Goal: Obtain resource: Obtain resource

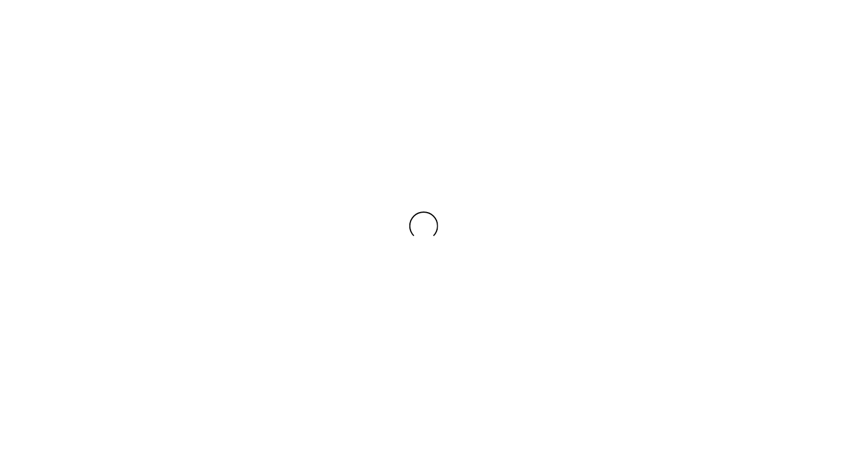
click at [572, 185] on div at bounding box center [423, 226] width 847 height 452
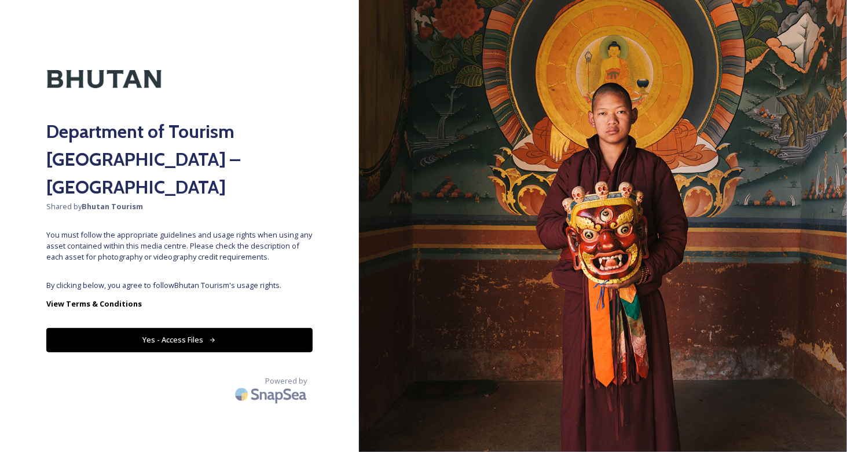
click at [213, 328] on button "Yes - Access Files" at bounding box center [179, 340] width 266 height 24
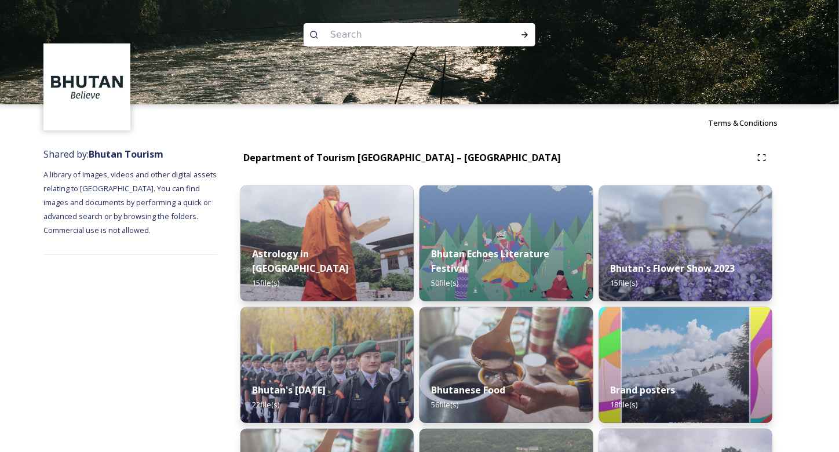
drag, startPoint x: 803, startPoint y: 1, endPoint x: 547, endPoint y: 147, distance: 294.5
click at [547, 147] on div "Department of Tourism [GEOGRAPHIC_DATA] – [GEOGRAPHIC_DATA]" at bounding box center [506, 157] width 532 height 21
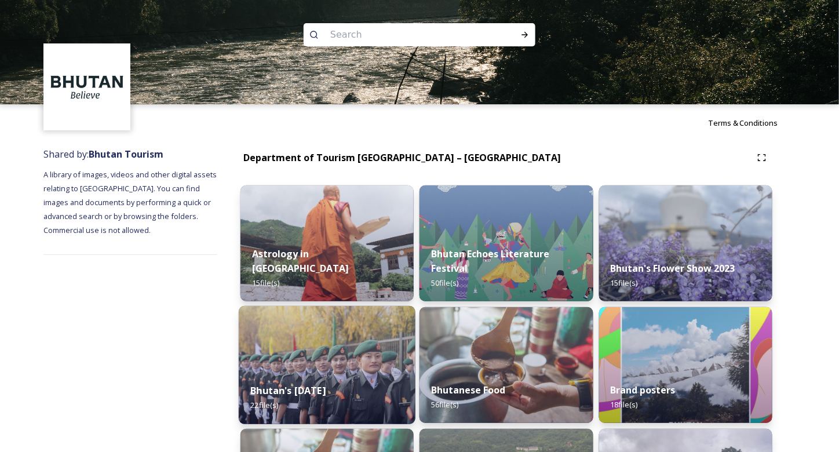
click at [398, 346] on img at bounding box center [327, 365] width 177 height 118
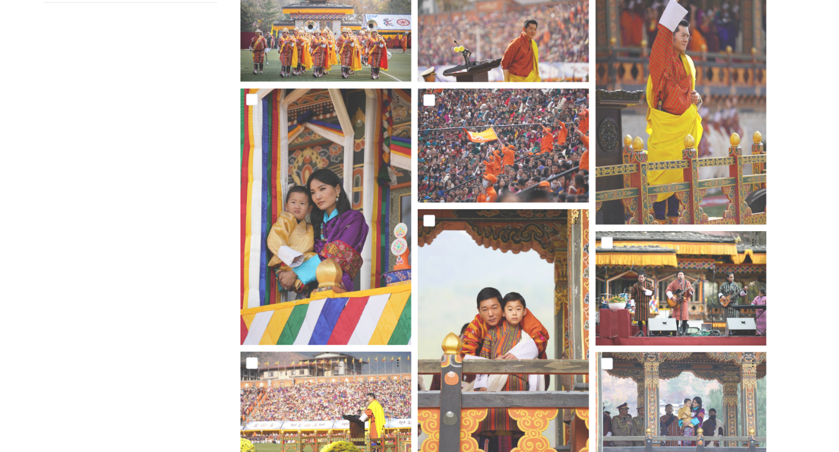
scroll to position [149, 0]
